Goal: Find specific page/section: Find specific page/section

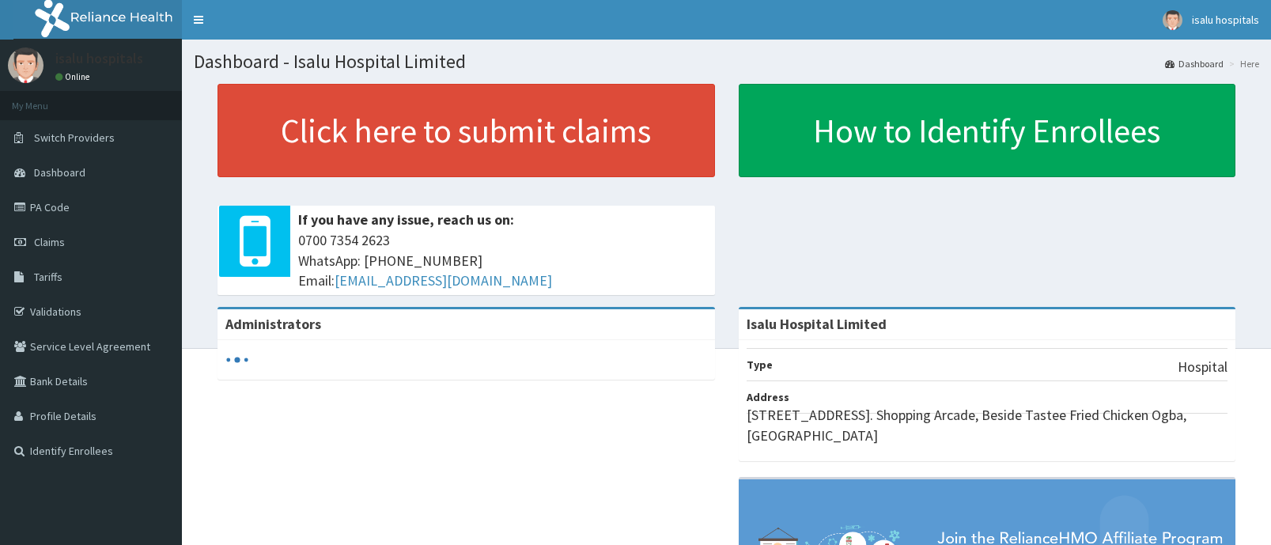
scroll to position [85, 0]
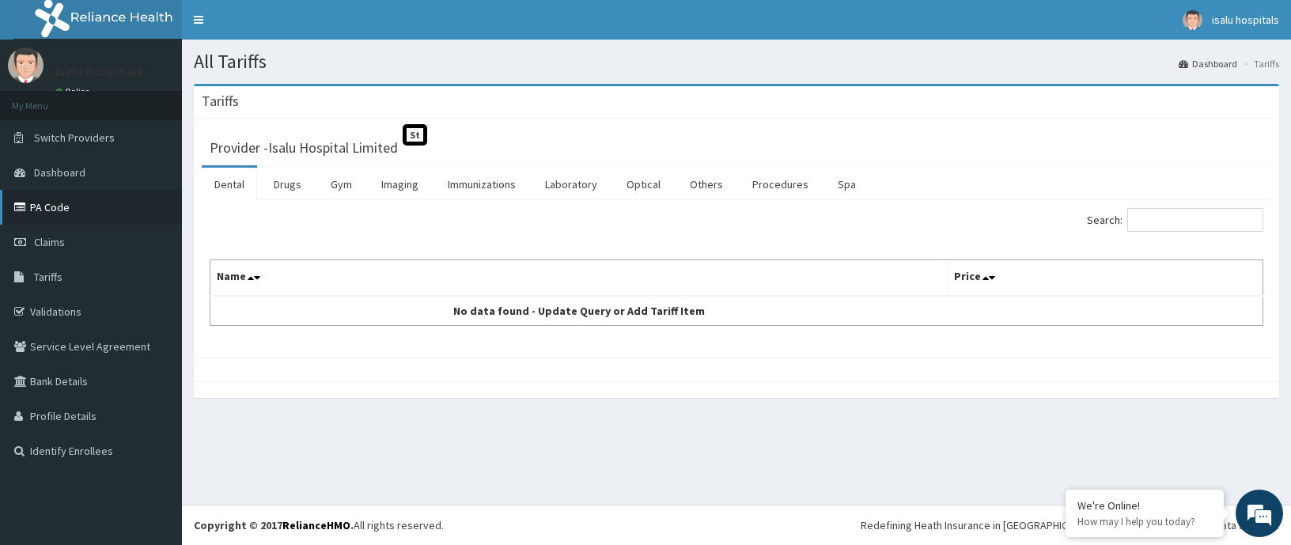
click at [71, 213] on link "PA Code" at bounding box center [91, 207] width 182 height 35
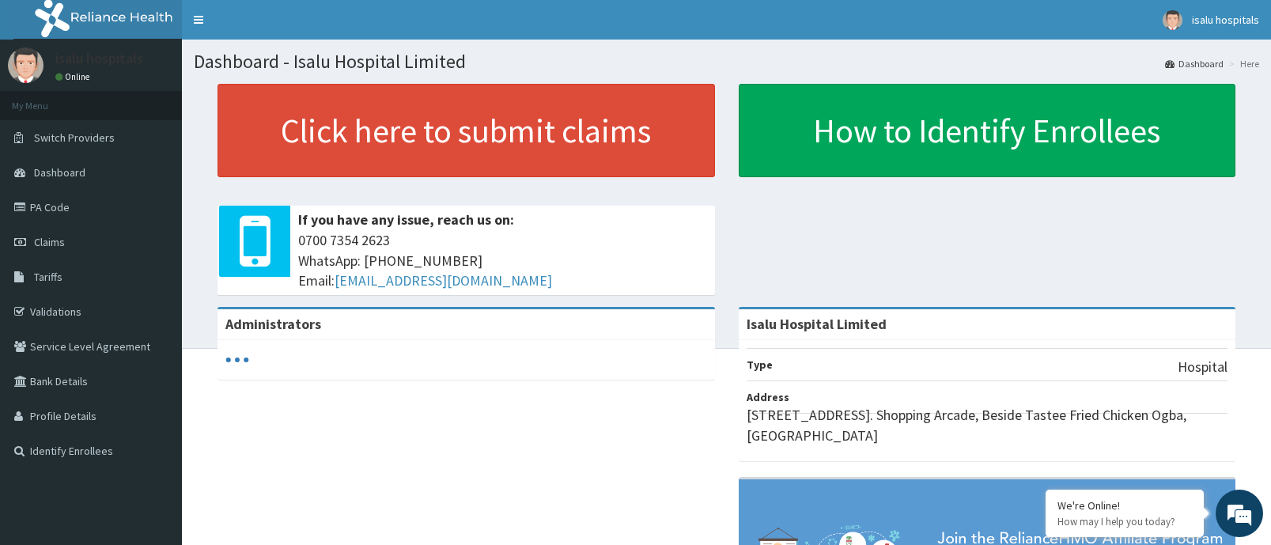
click at [77, 213] on link "PA Code" at bounding box center [91, 207] width 182 height 35
